Goal: Browse casually: Explore the website without a specific task or goal

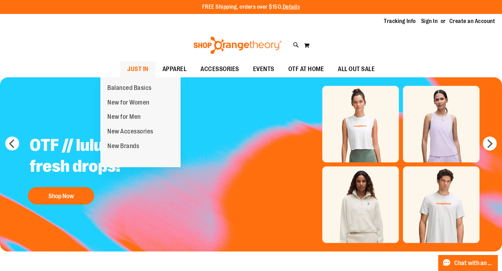
click at [127, 70] on span "JUST IN" at bounding box center [137, 69] width 21 height 16
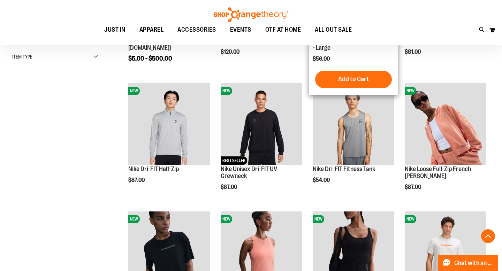
scroll to position [188, 0]
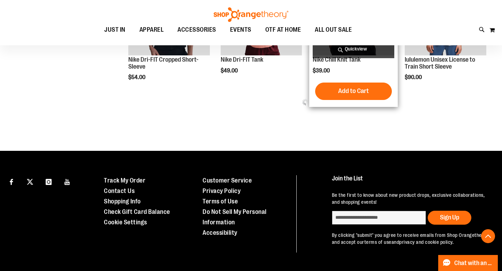
scroll to position [421, 0]
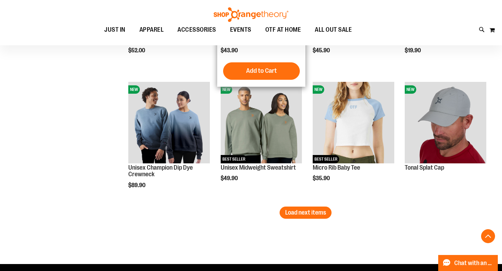
scroll to position [1086, 0]
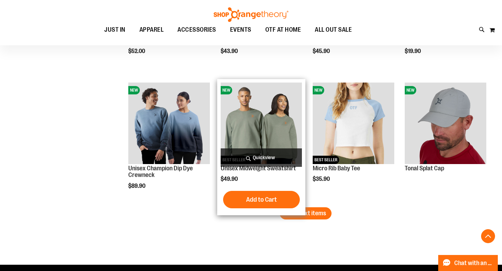
click at [262, 157] on span "Quickview" at bounding box center [262, 158] width 82 height 18
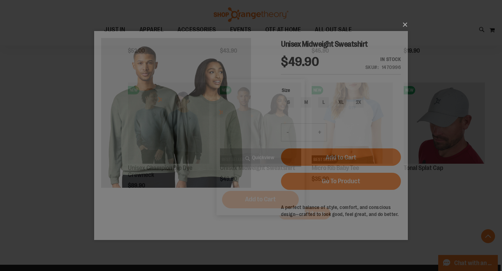
scroll to position [0, 0]
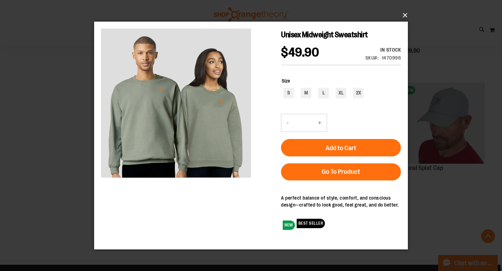
click at [404, 13] on button "×" at bounding box center [253, 15] width 314 height 15
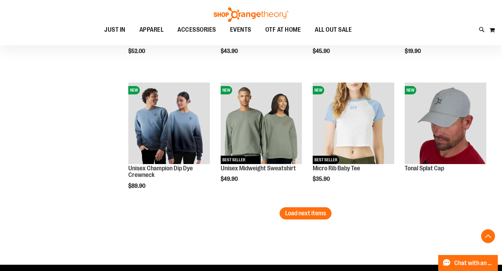
click at [302, 211] on span "Load next items" at bounding box center [305, 213] width 41 height 7
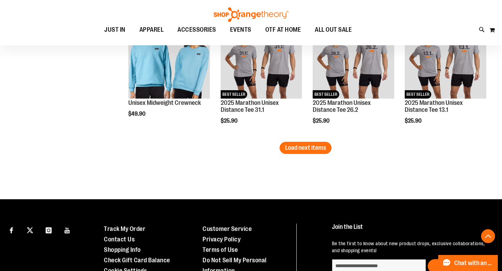
scroll to position [1539, 0]
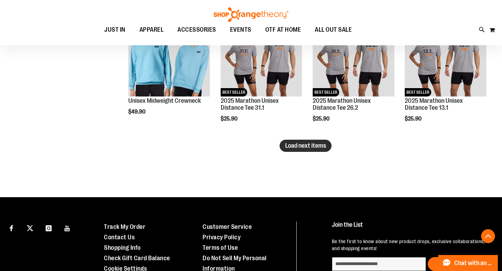
click at [326, 143] on span "Load next items" at bounding box center [305, 145] width 41 height 7
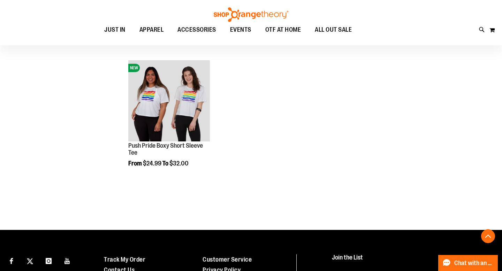
scroll to position [1879, 0]
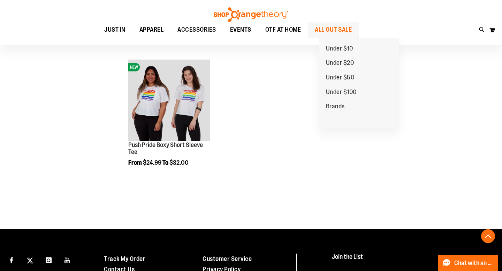
click at [339, 36] on span "ALL OUT SALE" at bounding box center [333, 30] width 37 height 16
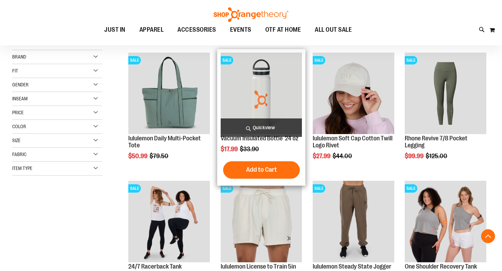
scroll to position [161, 0]
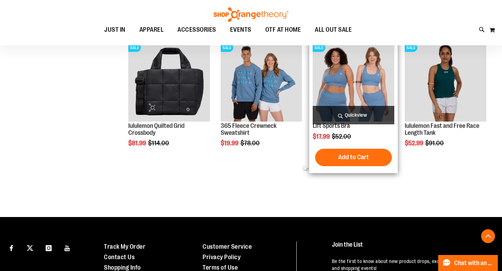
scroll to position [358, 0]
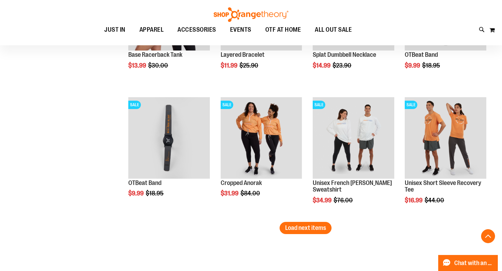
scroll to position [1080, 0]
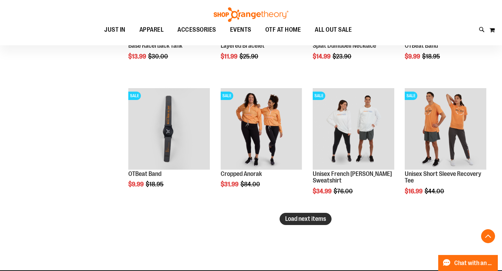
click at [299, 218] on span "Load next items" at bounding box center [305, 219] width 41 height 7
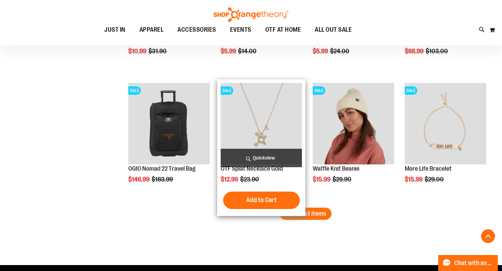
scroll to position [1472, 0]
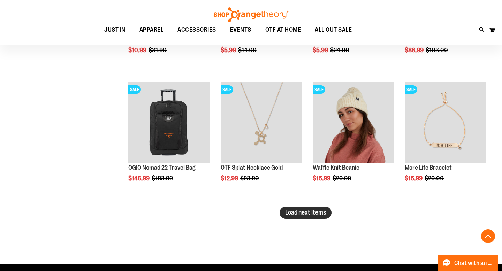
click at [301, 217] on button "Load next items" at bounding box center [306, 213] width 52 height 12
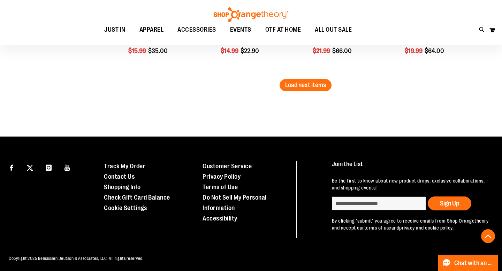
scroll to position [1985, 0]
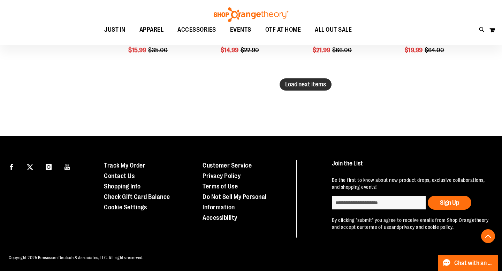
click at [320, 83] on span "Load next items" at bounding box center [305, 84] width 41 height 7
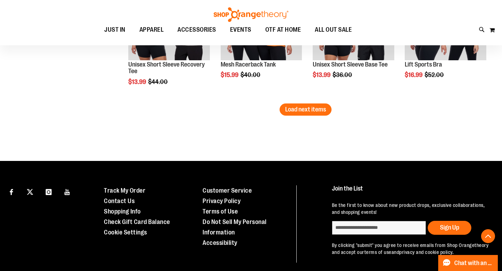
scroll to position [2345, 0]
